Goal: Navigation & Orientation: Find specific page/section

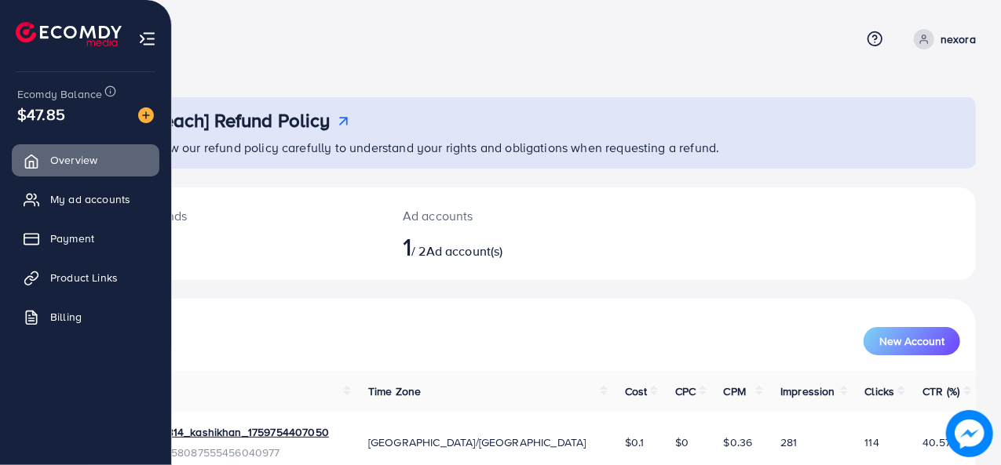
click at [140, 37] on img at bounding box center [147, 39] width 18 height 18
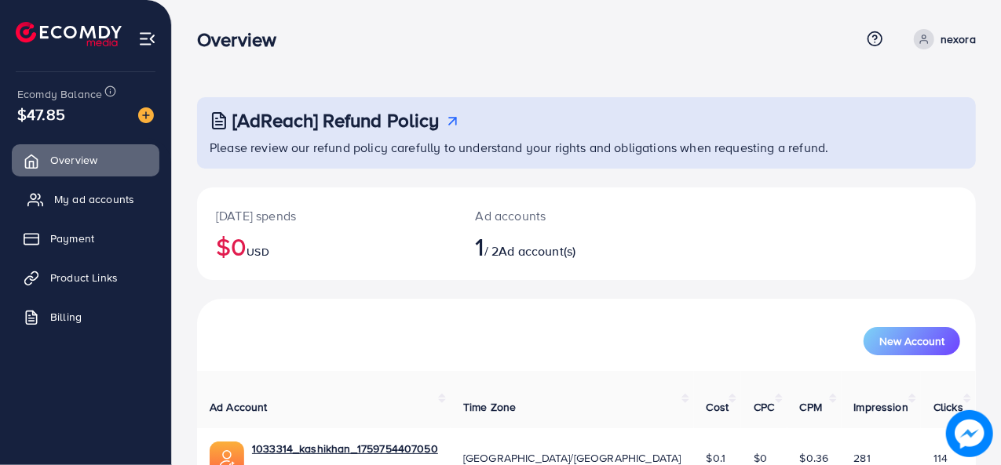
click at [105, 206] on span "My ad accounts" at bounding box center [94, 199] width 80 height 16
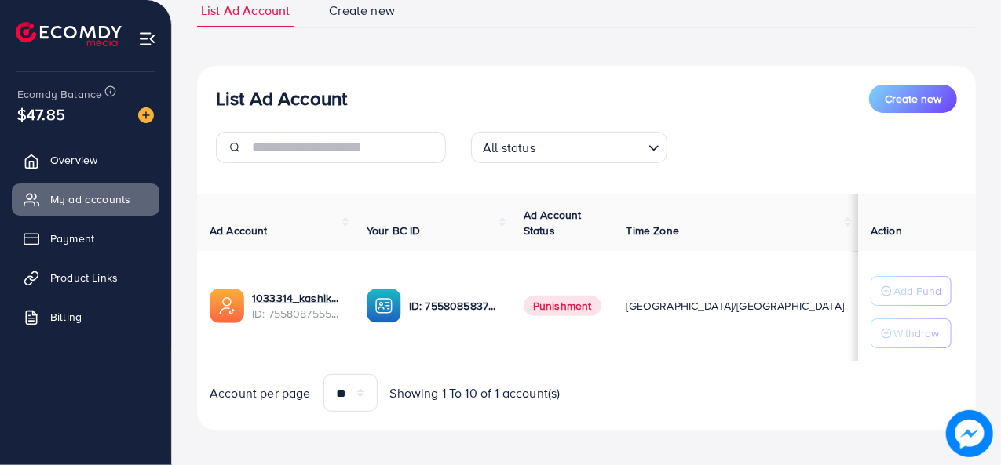
scroll to position [130, 0]
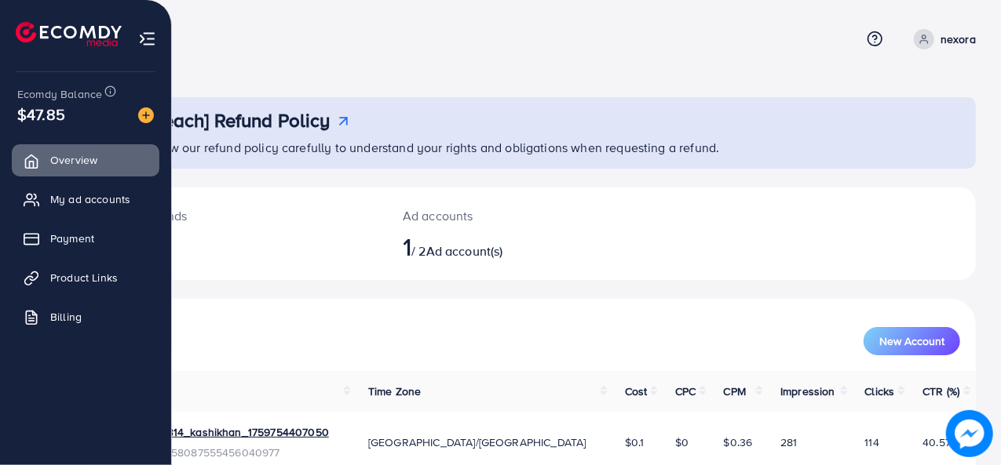
click at [144, 38] on img at bounding box center [147, 39] width 18 height 18
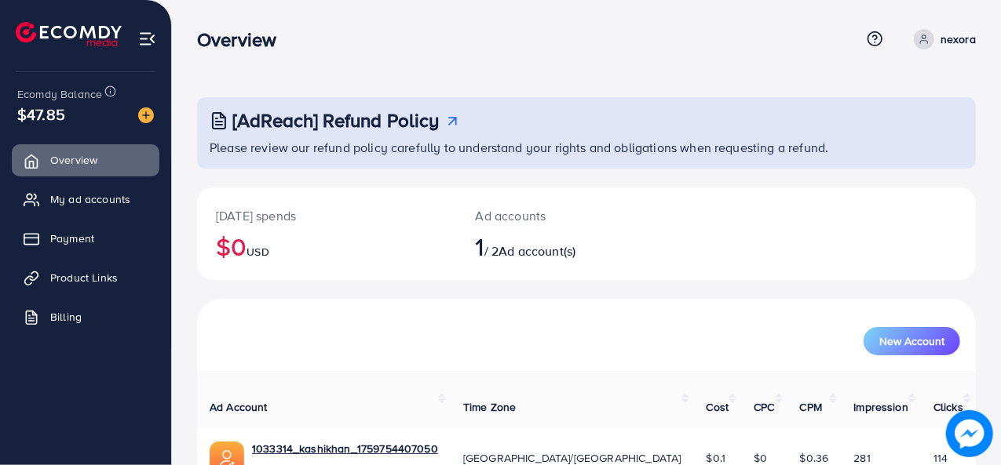
scroll to position [74, 0]
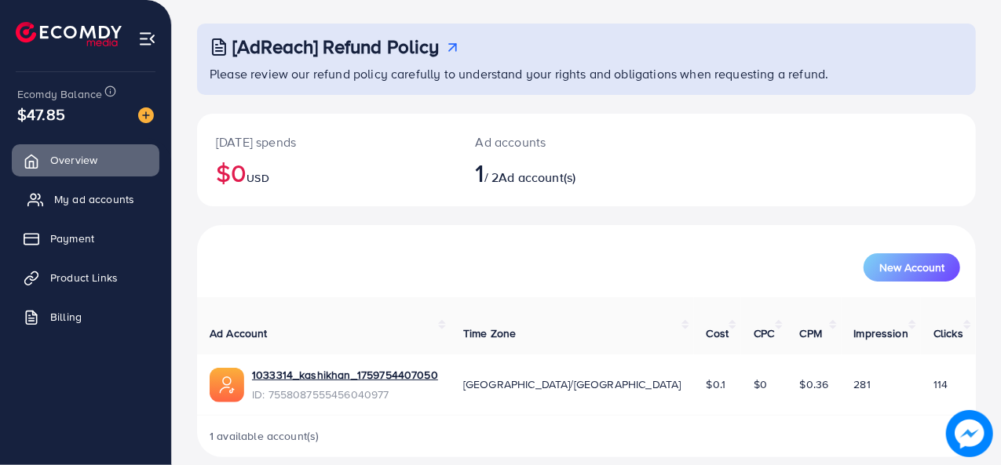
click at [111, 200] on span "My ad accounts" at bounding box center [94, 199] width 80 height 16
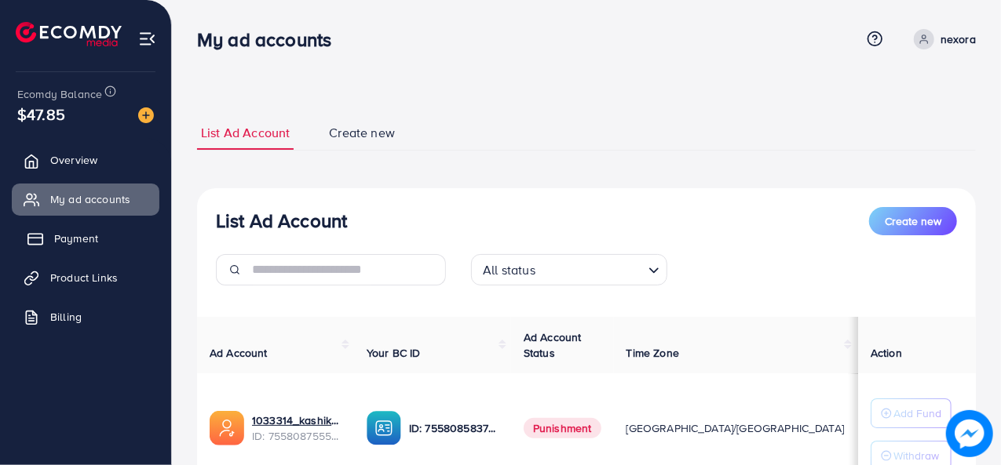
click at [74, 241] on span "Payment" at bounding box center [76, 239] width 44 height 16
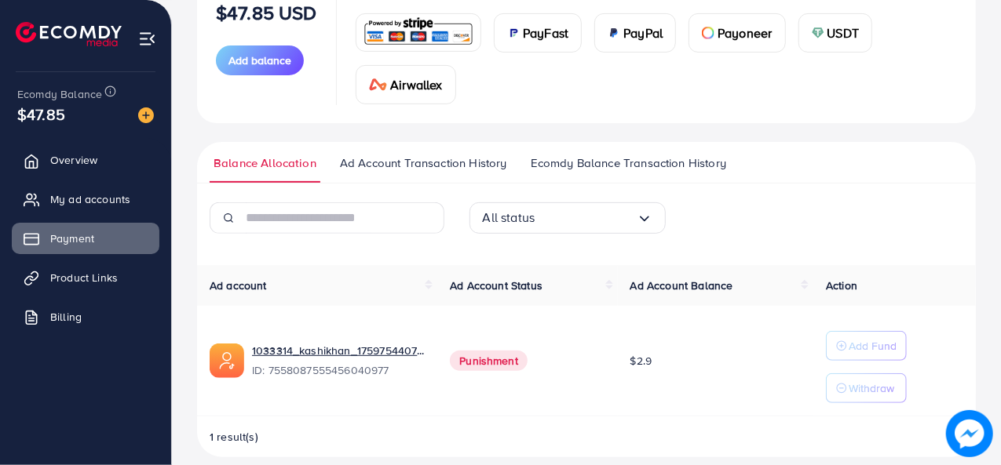
scroll to position [239, 0]
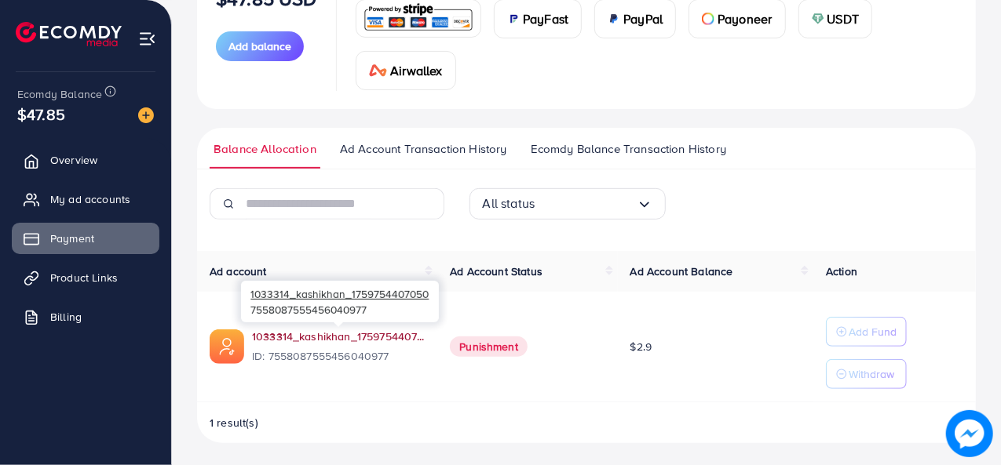
click at [352, 341] on link "1033314_kashikhan_1759754407050" at bounding box center [338, 337] width 173 height 16
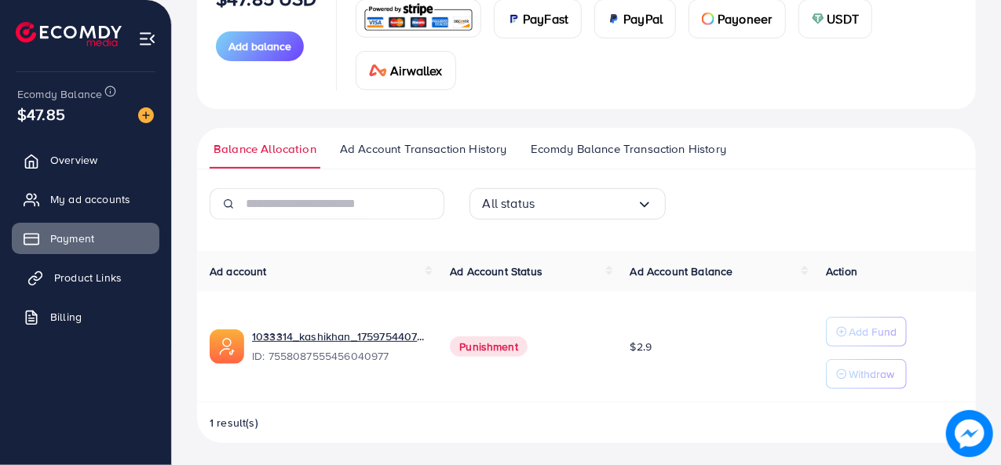
click at [115, 276] on span "Product Links" at bounding box center [87, 278] width 67 height 16
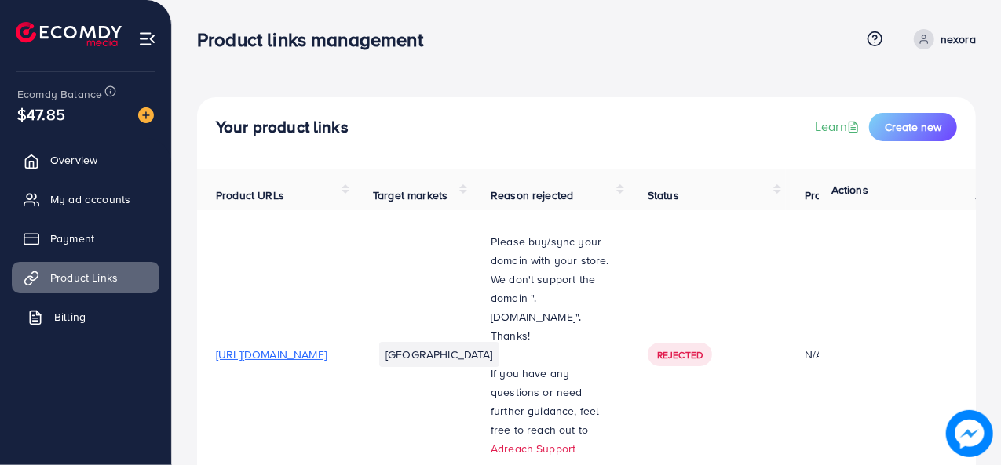
click at [113, 320] on link "Billing" at bounding box center [86, 316] width 148 height 31
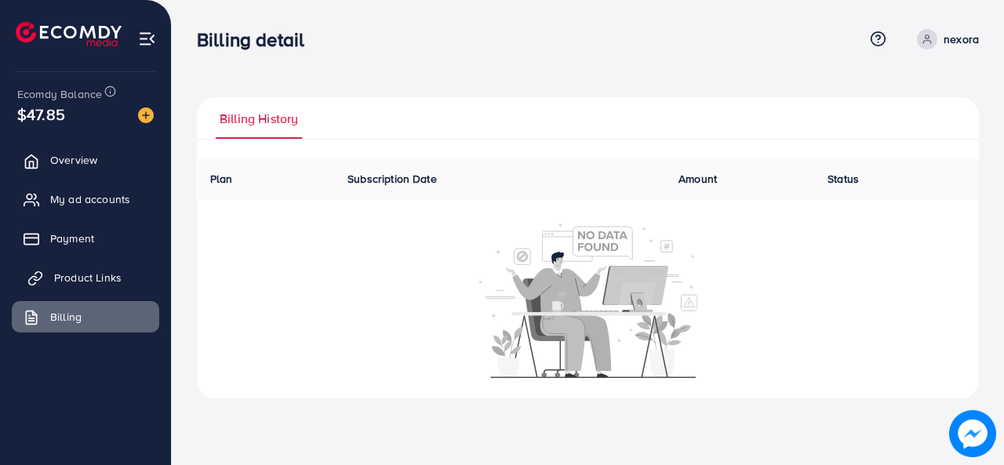
click at [64, 275] on span "Product Links" at bounding box center [87, 278] width 67 height 16
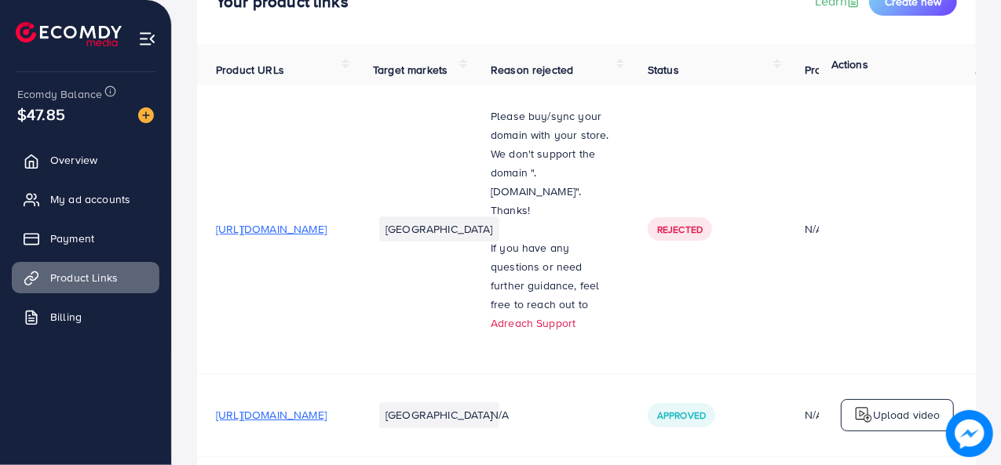
scroll to position [124, 0]
click at [94, 197] on span "My ad accounts" at bounding box center [94, 199] width 80 height 16
